Goal: Task Accomplishment & Management: Complete application form

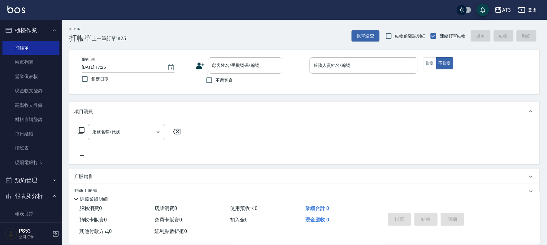
click at [203, 69] on icon at bounding box center [199, 65] width 9 height 9
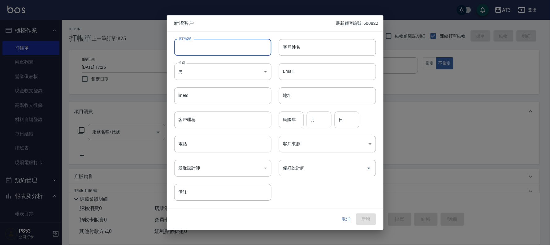
click at [187, 47] on input "客戶編號" at bounding box center [222, 47] width 97 height 17
type input "911220"
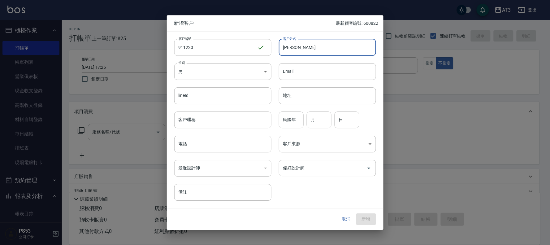
type input "[PERSON_NAME]"
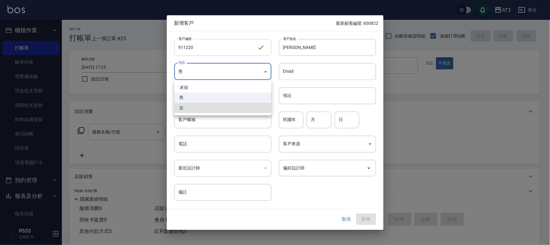
type input "[DEMOGRAPHIC_DATA]"
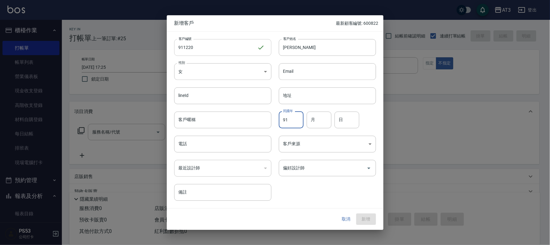
type input "91"
type input "12"
type input "20"
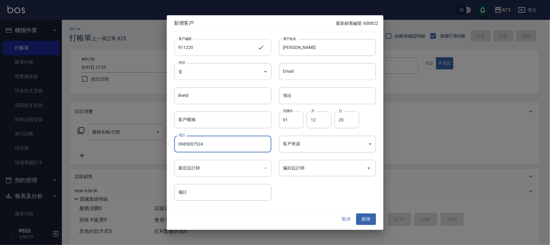
type input "0985007524"
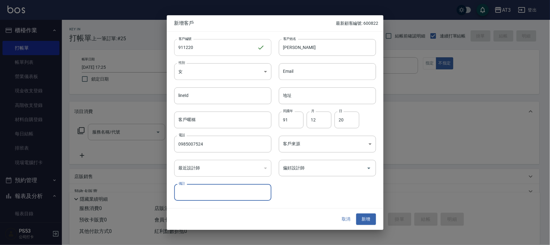
click at [356, 213] on button "新增" at bounding box center [366, 218] width 20 height 11
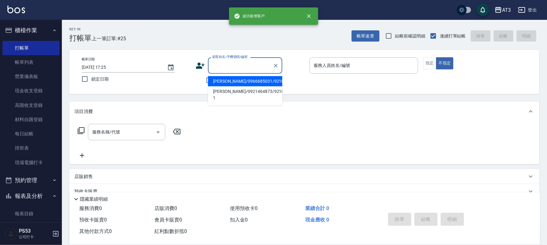
click at [227, 67] on input "顧客姓名/手機號碼/編號" at bounding box center [240, 65] width 59 height 11
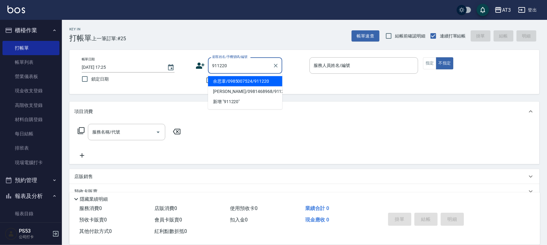
type input "余思葦/0985007524/911220"
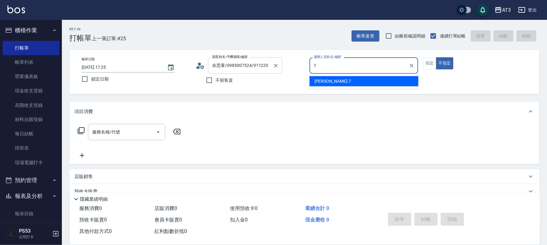
type input "子晴-7"
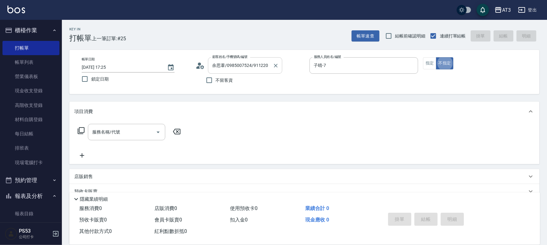
type button "false"
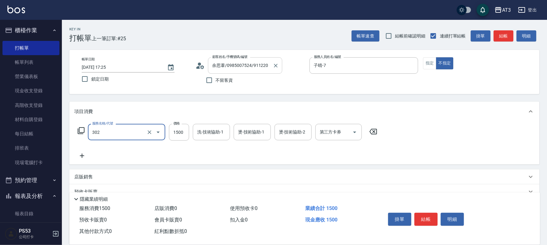
type input "設計燙髮(302)"
type input "2000"
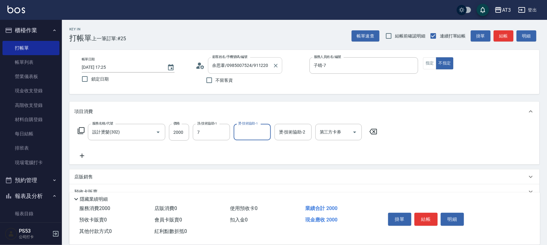
type input "子晴-7"
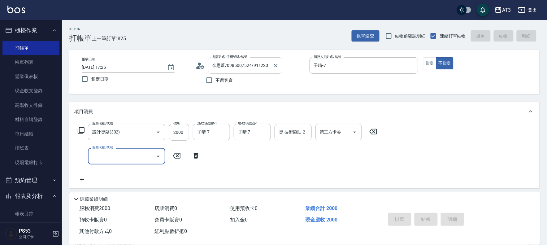
type input "[DATE] 18:04"
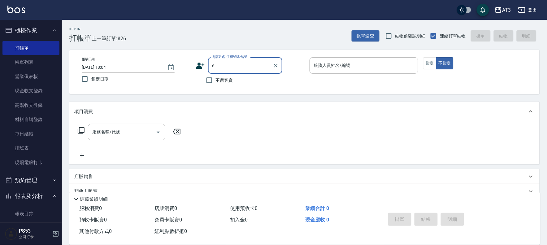
type input "[PERSON_NAME]/0981468968/911220a"
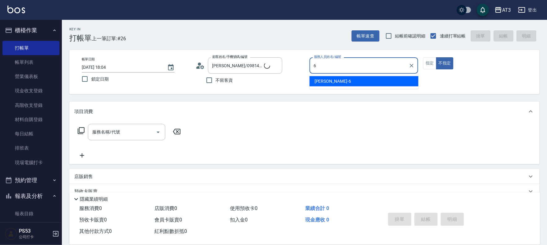
type input "6"
type input "6/30_辣椒/6"
type input "詩雅-6"
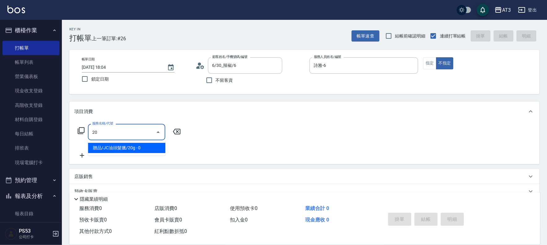
type input "2"
type input "不指定單剪(202)"
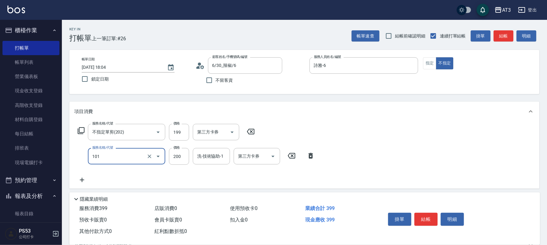
type input "洗髮(101)"
type input "7"
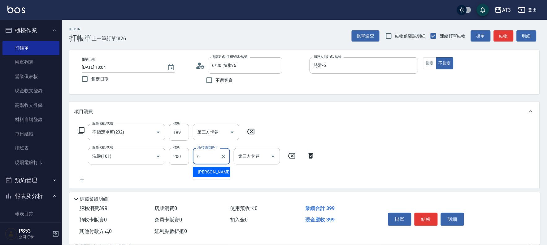
type input "詩雅-6"
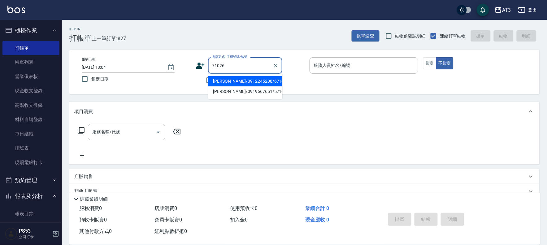
click at [239, 61] on input "71026" at bounding box center [240, 65] width 59 height 11
click at [213, 64] on input "71026" at bounding box center [240, 65] width 59 height 11
type input "[PERSON_NAME]/0912245208/671026"
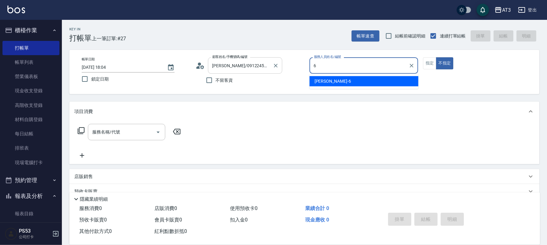
type input "詩雅-6"
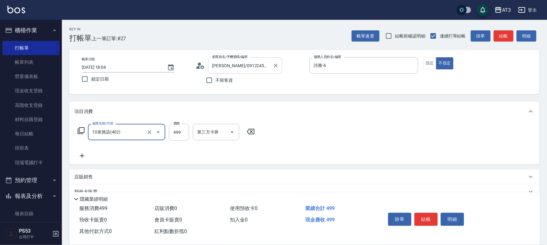
type input "10束挑染(402)"
click at [124, 132] on input "10束挑染(402)" at bounding box center [118, 132] width 54 height 11
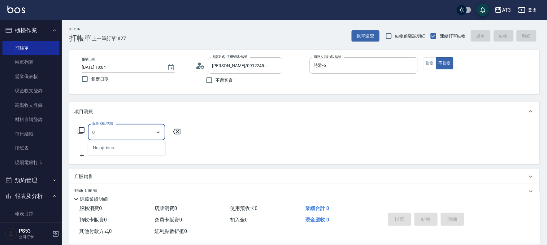
type input "0"
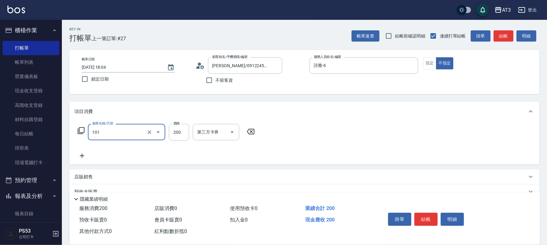
type input "洗髮(101)"
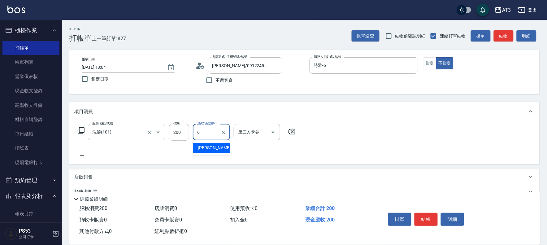
type input "詩雅-6"
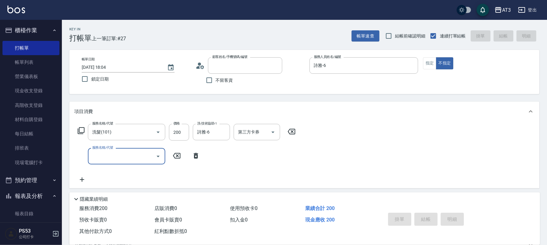
type input "6"
type input "[DATE] 18:54"
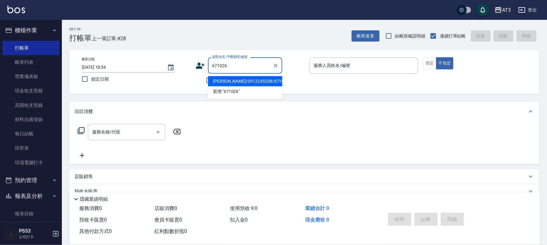
type input "[PERSON_NAME]/0912245208/671026"
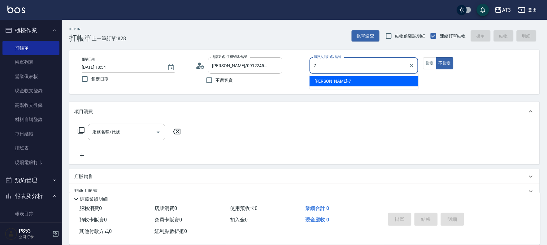
type input "子晴-7"
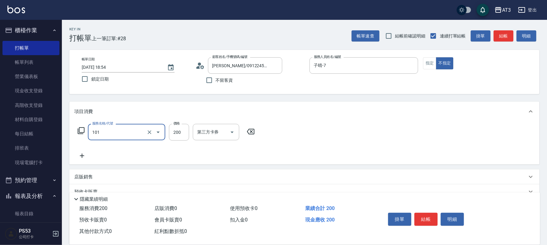
type input "洗髮(101)"
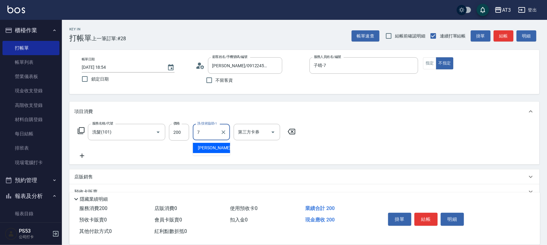
type input "子晴-7"
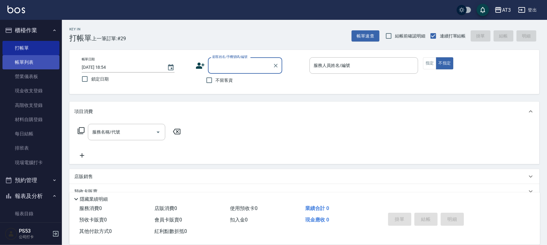
click at [39, 57] on link "帳單列表" at bounding box center [30, 62] width 57 height 14
click at [39, 66] on link "帳單列表" at bounding box center [30, 62] width 57 height 14
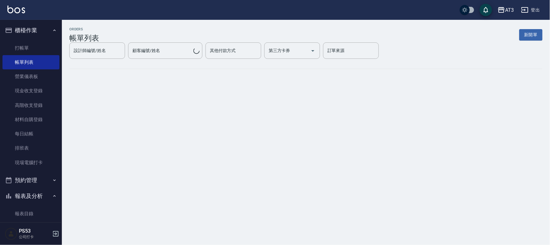
click at [125, 32] on div "ORDERS 帳單列表 新開單" at bounding box center [305, 34] width 473 height 15
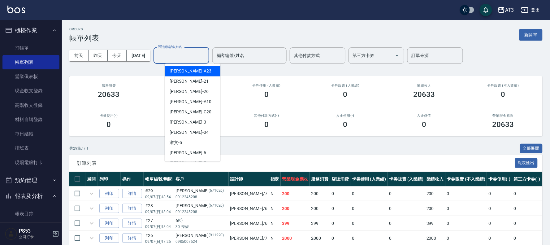
click at [189, 58] on input "設計師編號/姓名" at bounding box center [181, 55] width 50 height 11
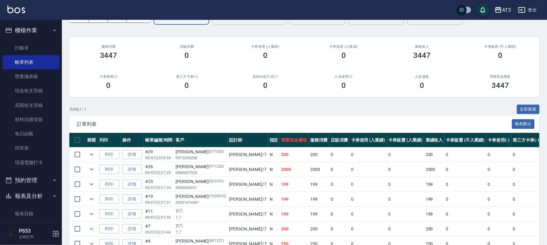
scroll to position [91, 0]
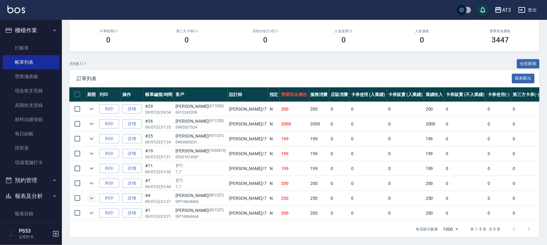
type input "子晴-7"
click at [91, 194] on icon "expand row" at bounding box center [91, 197] width 7 height 7
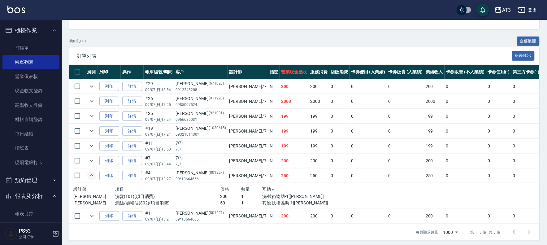
scroll to position [116, 0]
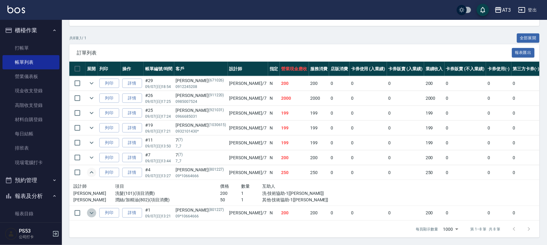
click at [88, 209] on icon "expand row" at bounding box center [91, 212] width 7 height 7
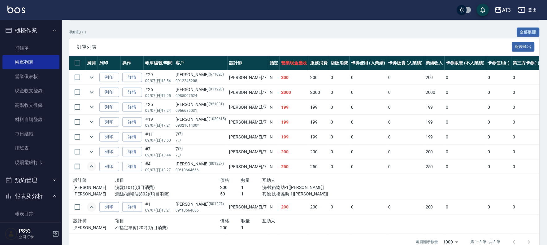
click at [191, 152] on p "7_7" at bounding box center [201, 155] width 50 height 6
click at [45, 163] on link "現場電腦打卡" at bounding box center [30, 162] width 57 height 14
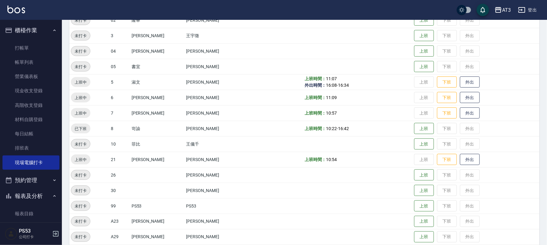
scroll to position [137, 0]
